Goal: Information Seeking & Learning: Learn about a topic

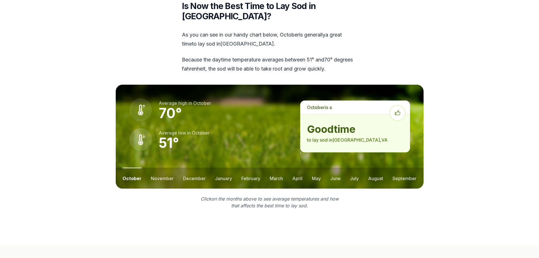
scroll to position [876, 0]
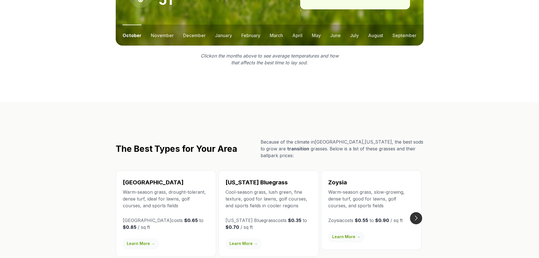
click at [421, 212] on button "Go to next slide" at bounding box center [416, 218] width 12 height 12
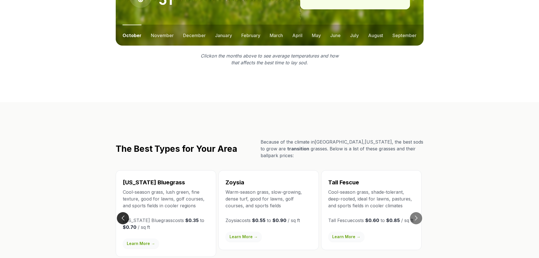
click at [123, 212] on button "Go to previous slide" at bounding box center [123, 218] width 12 height 12
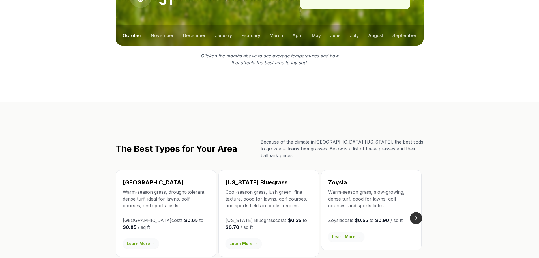
click at [415, 212] on button "Go to next slide" at bounding box center [416, 218] width 12 height 12
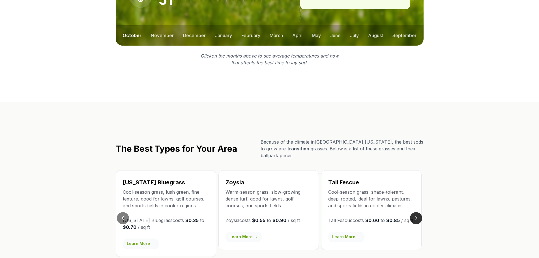
click at [415, 212] on button "Go to next slide" at bounding box center [416, 218] width 12 height 12
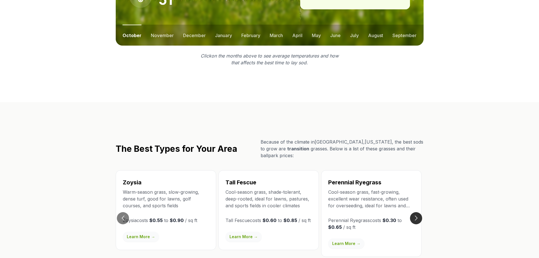
click at [415, 212] on button "Go to next slide" at bounding box center [416, 218] width 12 height 12
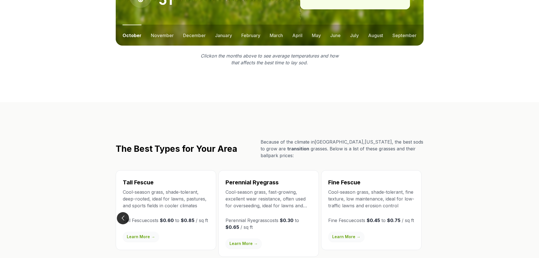
click at [126, 212] on button "Go to previous slide" at bounding box center [123, 218] width 12 height 12
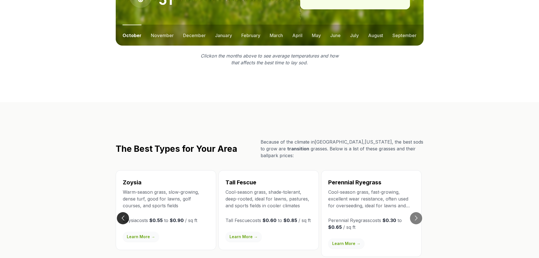
click at [123, 212] on button "Go to previous slide" at bounding box center [123, 218] width 12 height 12
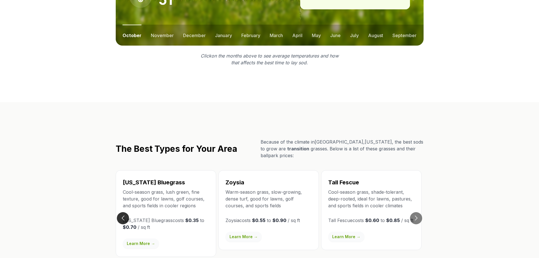
click at [122, 212] on button "Go to previous slide" at bounding box center [123, 218] width 12 height 12
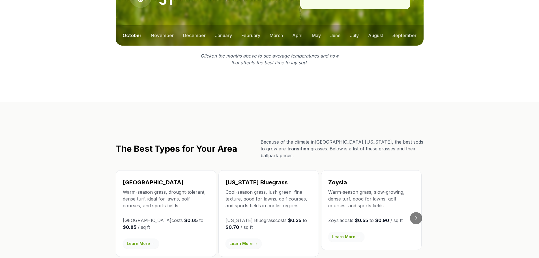
click at [245, 238] on link "Learn More →" at bounding box center [243, 243] width 36 height 10
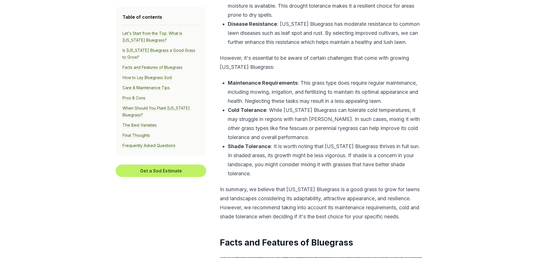
scroll to position [763, 0]
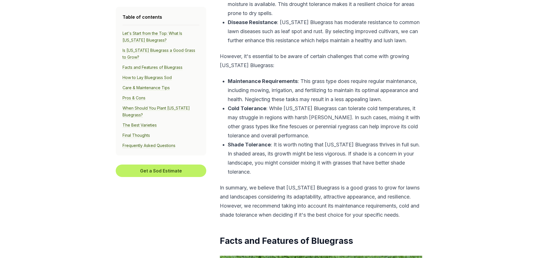
click at [167, 109] on link "When Should You Plant [US_STATE] Bluegrass?" at bounding box center [155, 111] width 67 height 12
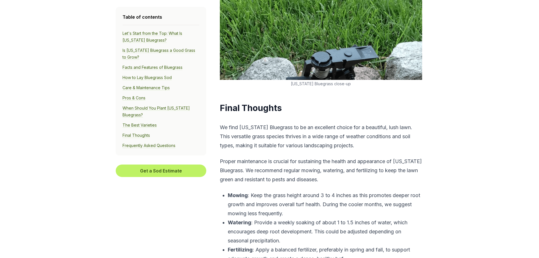
scroll to position [3849, 0]
